Goal: Task Accomplishment & Management: Complete application form

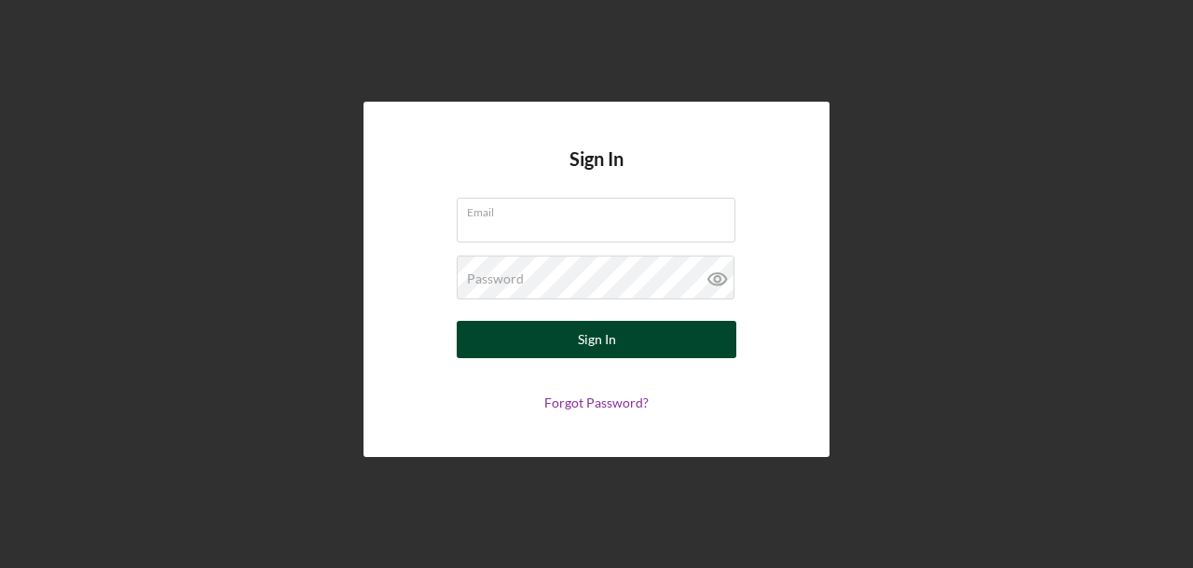
type input "[PERSON_NAME][EMAIL_ADDRESS][DOMAIN_NAME]"
click at [569, 337] on button "Sign In" at bounding box center [597, 339] width 280 height 37
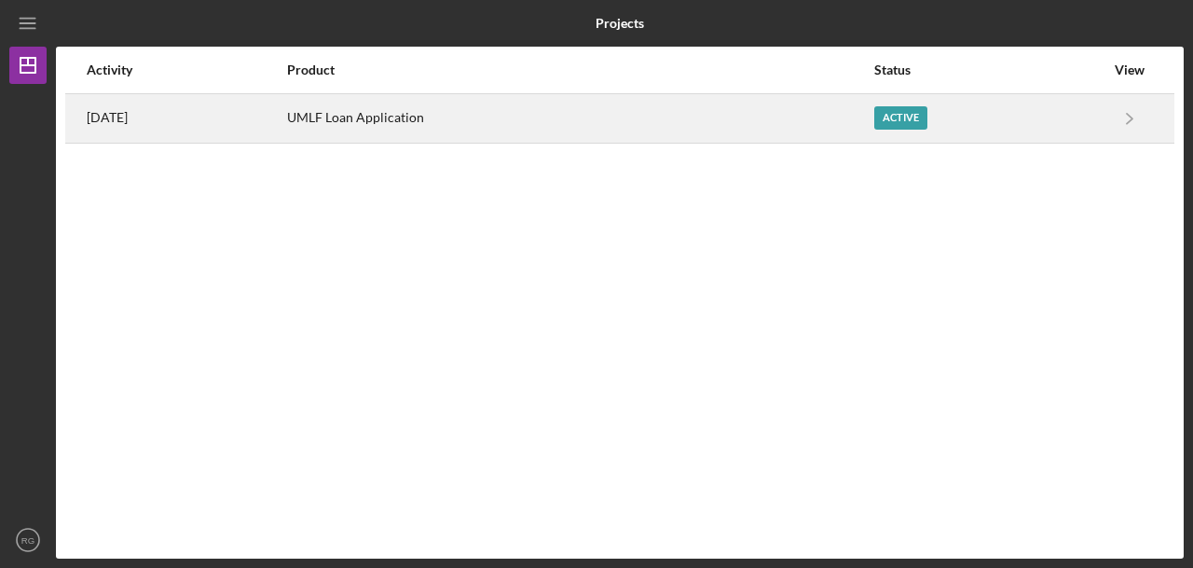
click at [399, 117] on div "UMLF Loan Application" at bounding box center [579, 118] width 584 height 47
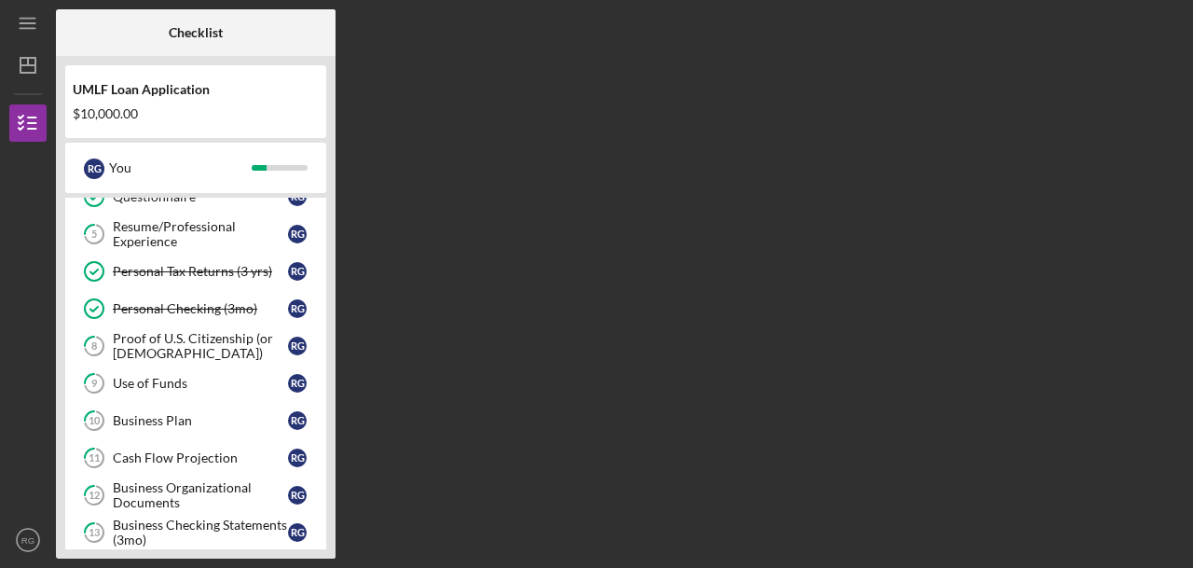
scroll to position [186, 0]
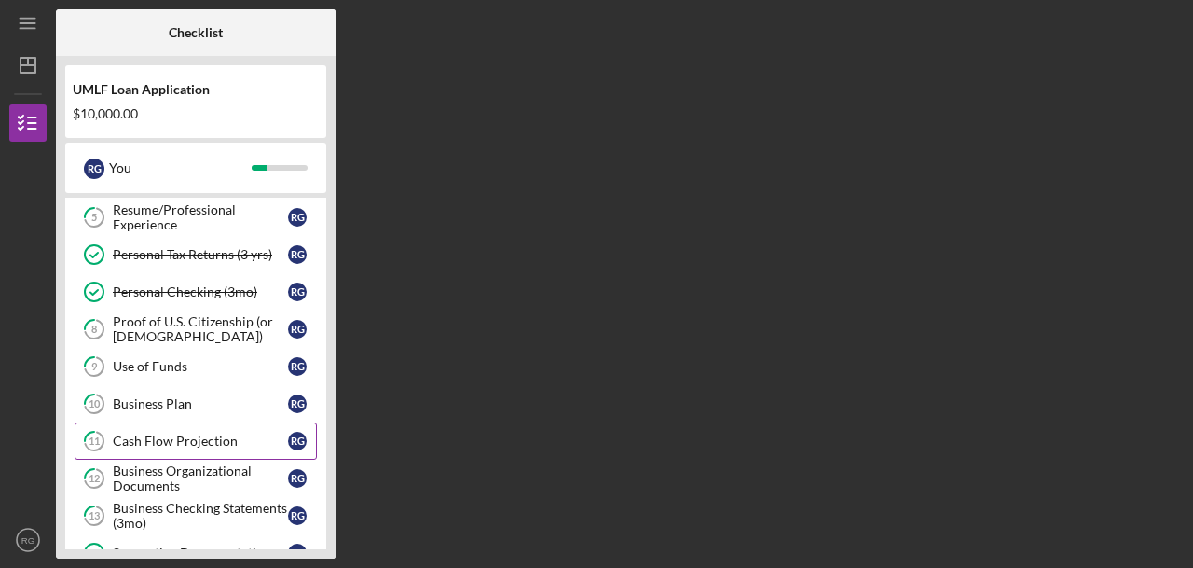
click at [196, 433] on div "Cash Flow Projection" at bounding box center [200, 440] width 175 height 15
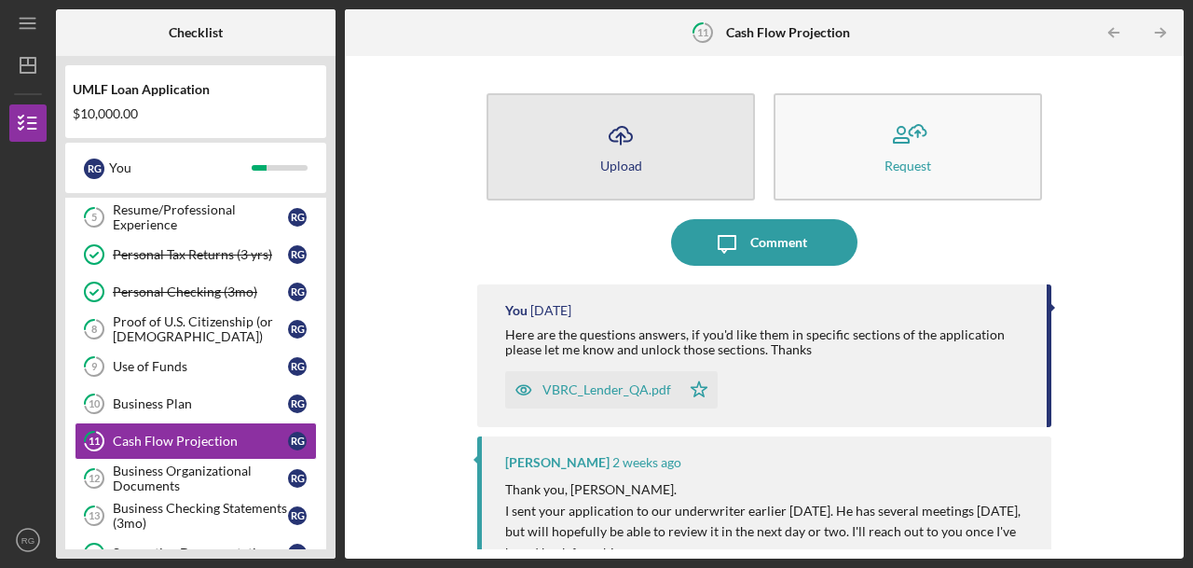
click at [613, 156] on icon "Icon/Upload" at bounding box center [620, 135] width 47 height 47
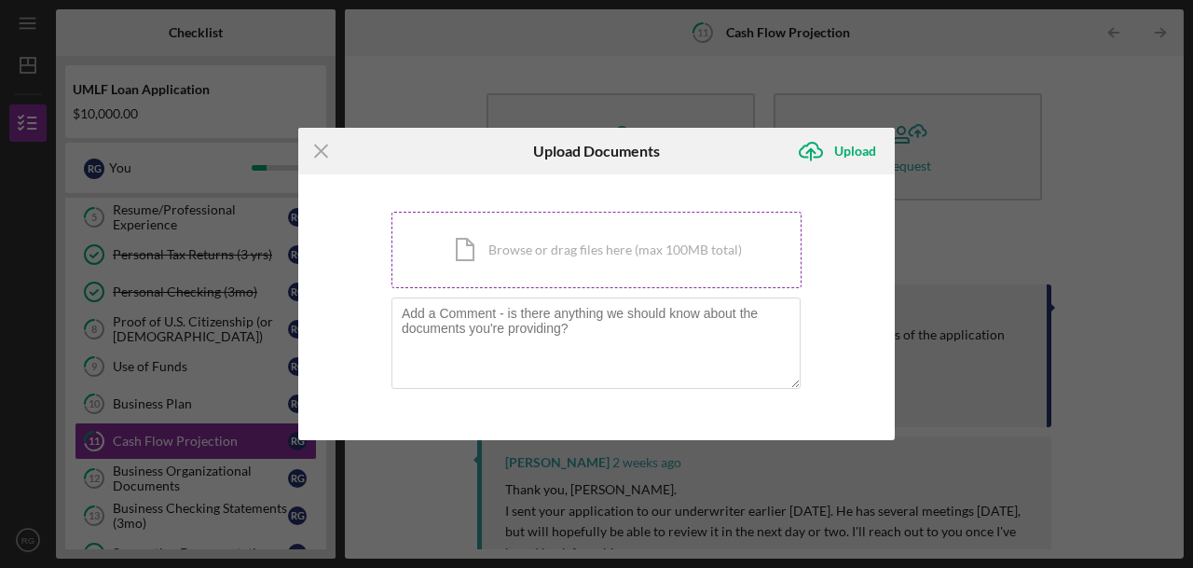
click at [583, 245] on div "Icon/Document Browse or drag files here (max 100MB total) Tap to choose files o…" at bounding box center [596, 250] width 410 height 76
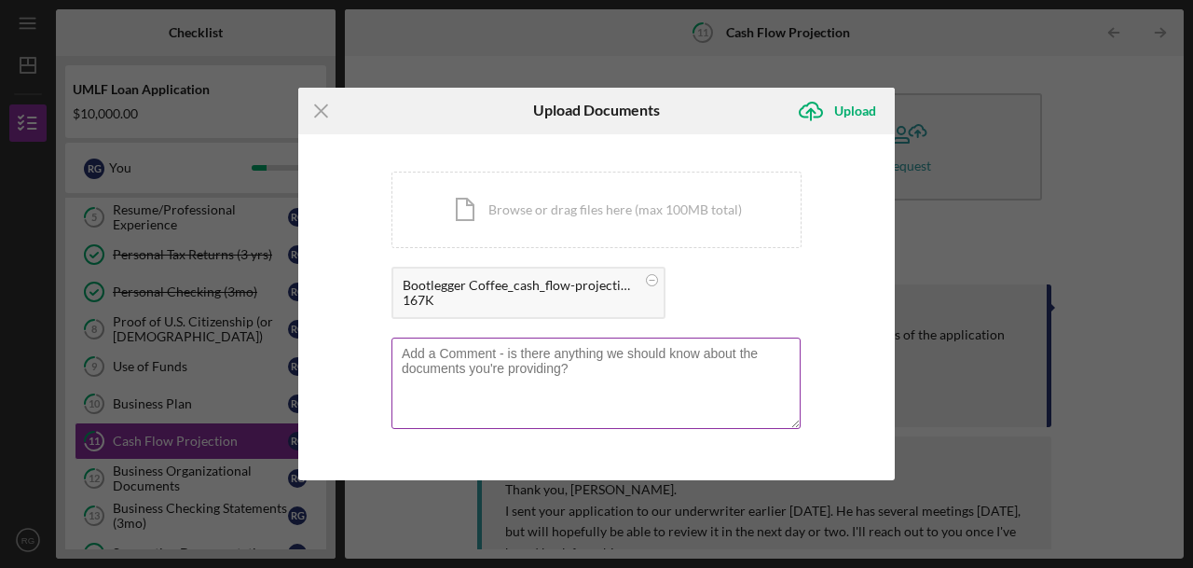
click at [500, 358] on textarea at bounding box center [595, 382] width 409 height 91
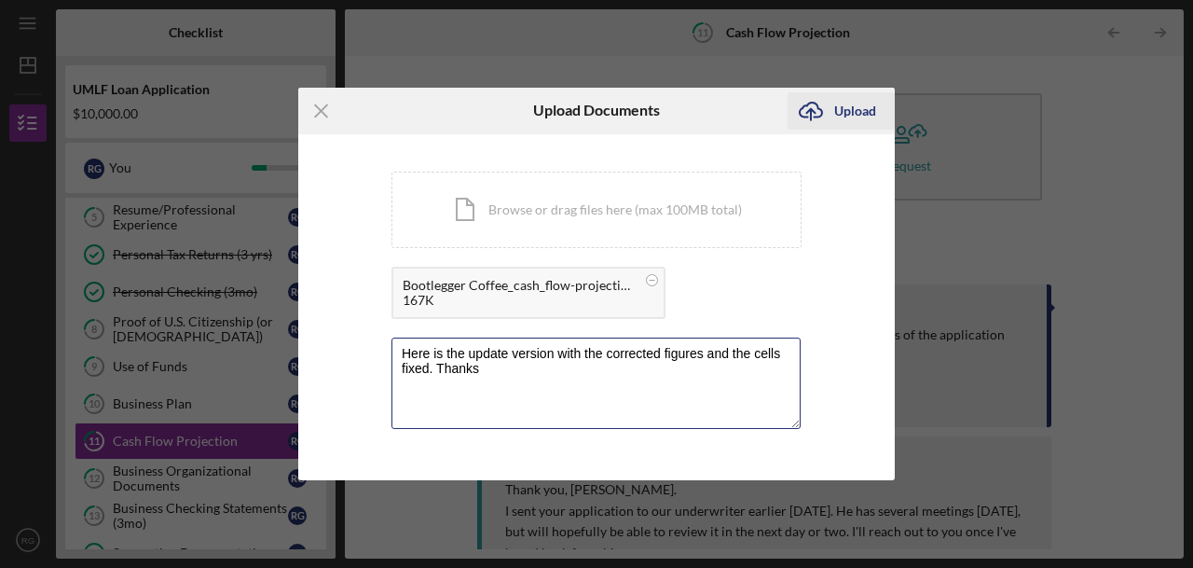
type textarea "Here is the update version with the corrected figures and the cells fixed. Than…"
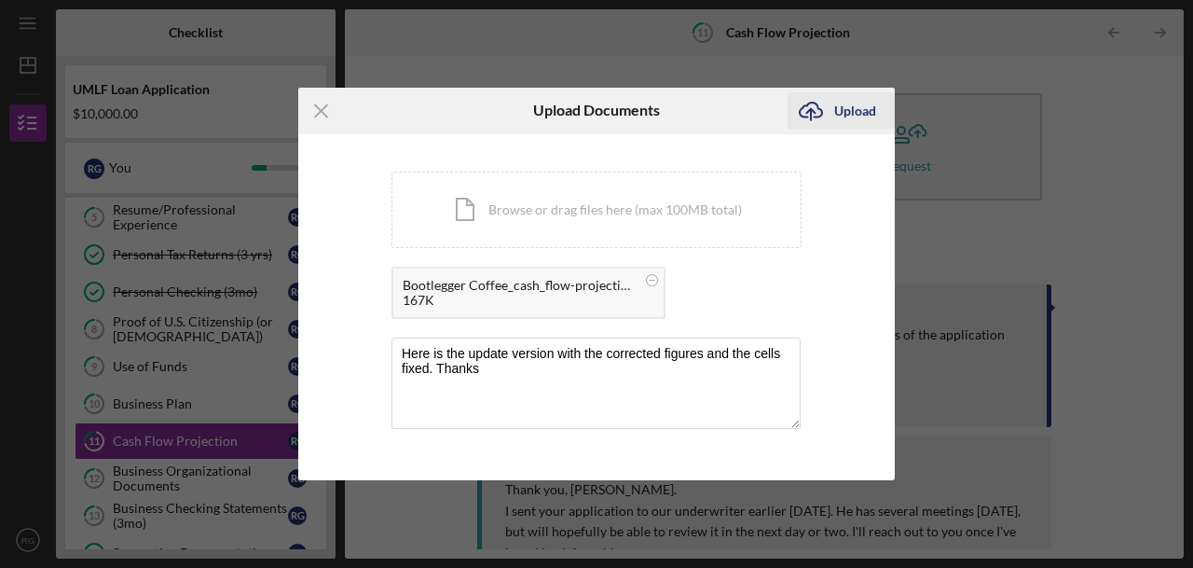
click at [859, 107] on div "Upload" at bounding box center [855, 110] width 42 height 37
